Goal: Navigation & Orientation: Find specific page/section

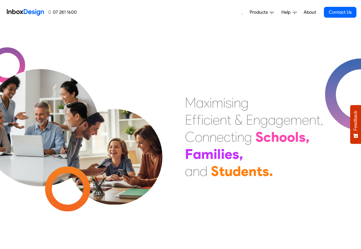
click at [258, 13] on span "Products" at bounding box center [260, 12] width 20 height 7
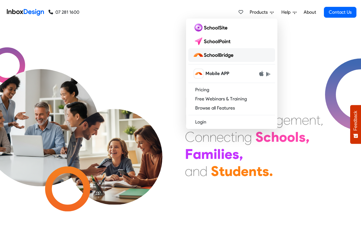
click at [218, 56] on img at bounding box center [214, 55] width 43 height 9
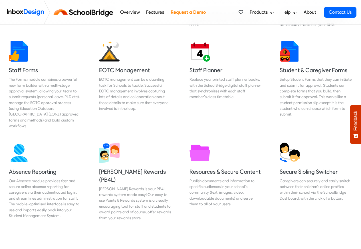
scroll to position [274, 0]
